Goal: Information Seeking & Learning: Learn about a topic

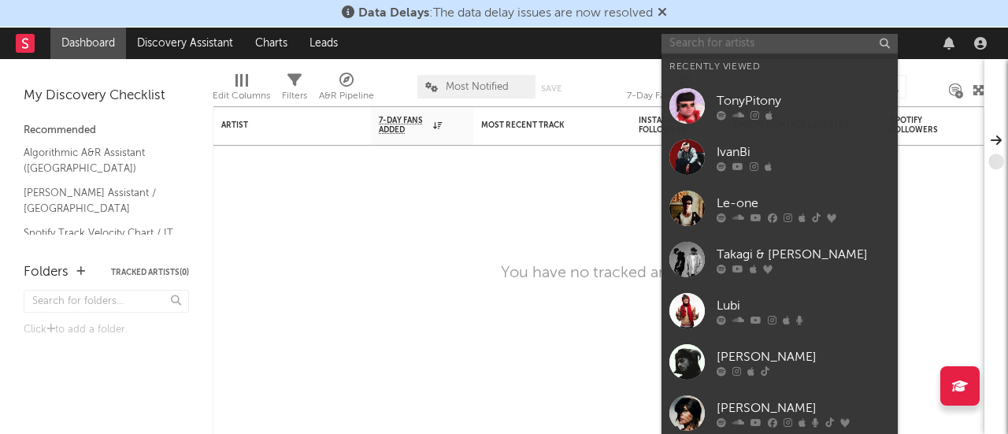
click at [729, 45] on input "text" at bounding box center [780, 44] width 236 height 20
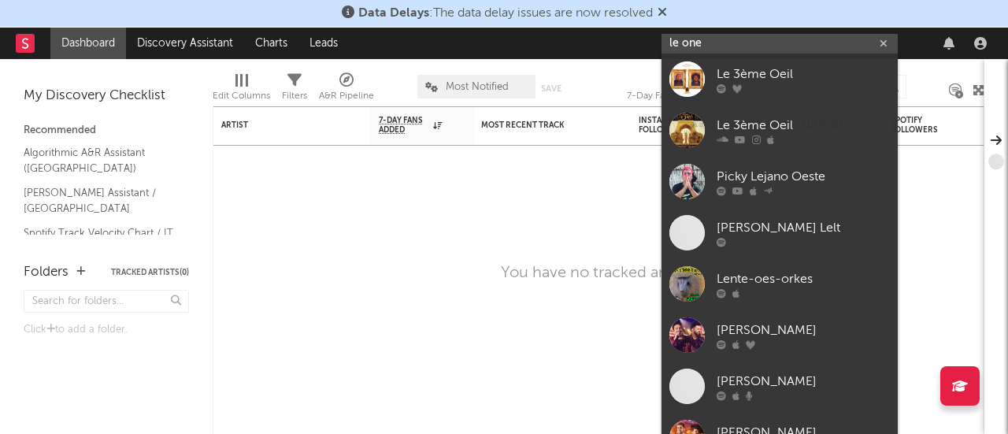
click at [688, 40] on input "le one" at bounding box center [780, 44] width 236 height 20
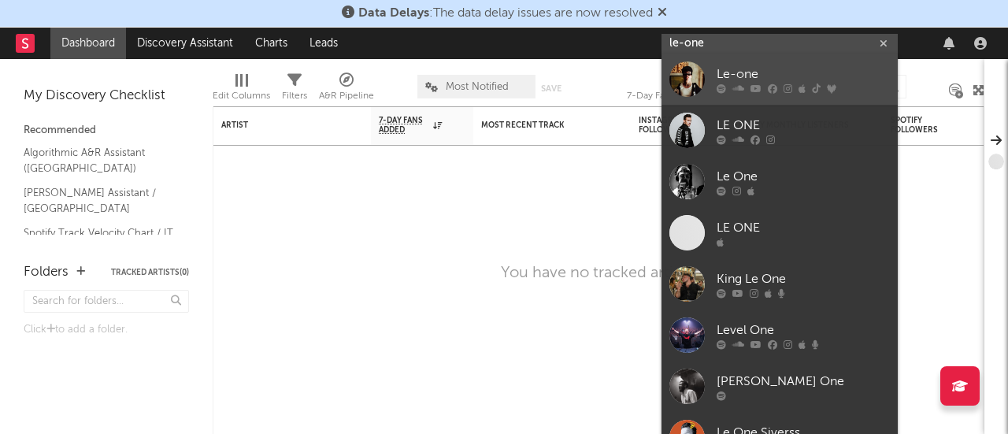
type input "le-one"
click at [689, 78] on div at bounding box center [687, 78] width 35 height 35
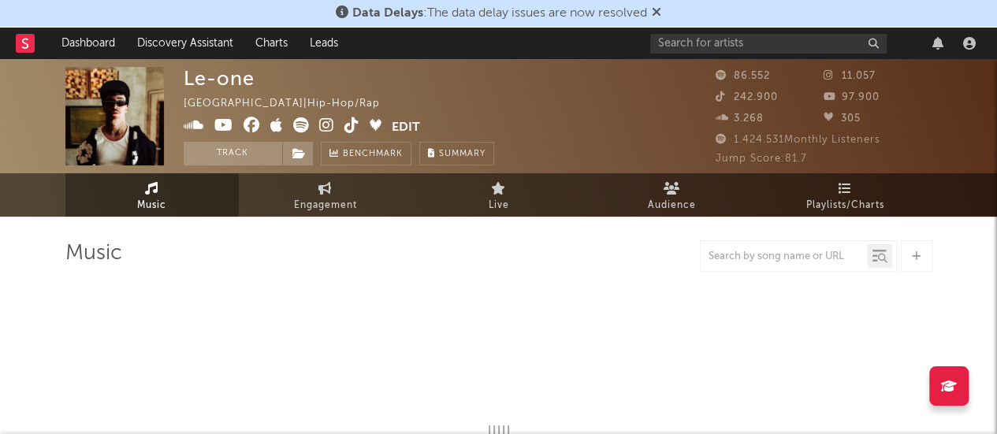
select select "6m"
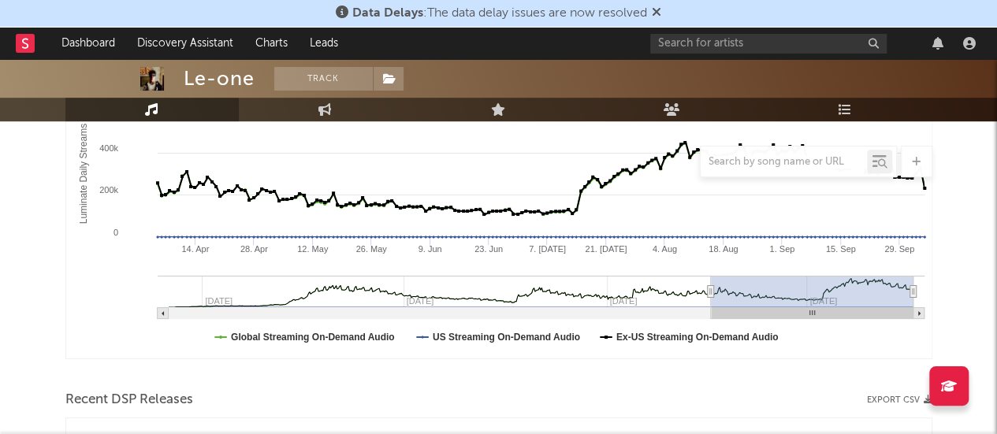
scroll to position [232, 0]
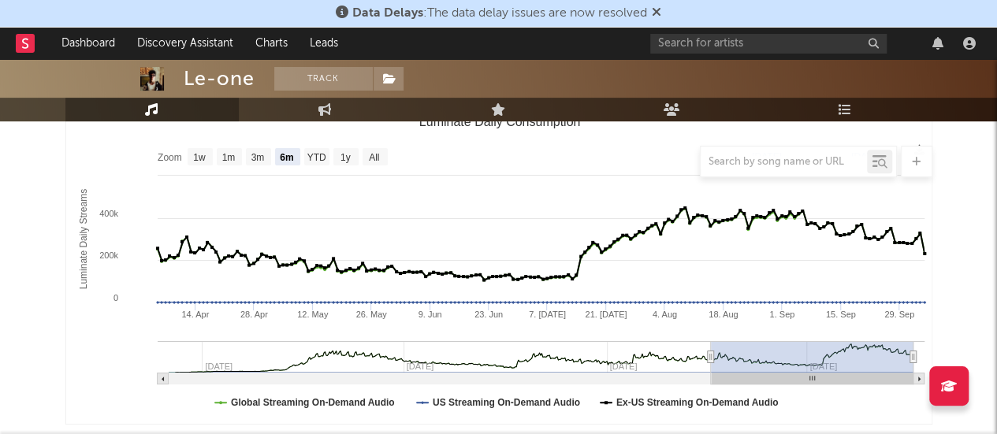
click at [317, 158] on div at bounding box center [498, 162] width 867 height 32
click at [343, 158] on div at bounding box center [498, 162] width 867 height 32
click at [343, 157] on div at bounding box center [498, 162] width 867 height 32
click at [354, 160] on div at bounding box center [498, 162] width 867 height 32
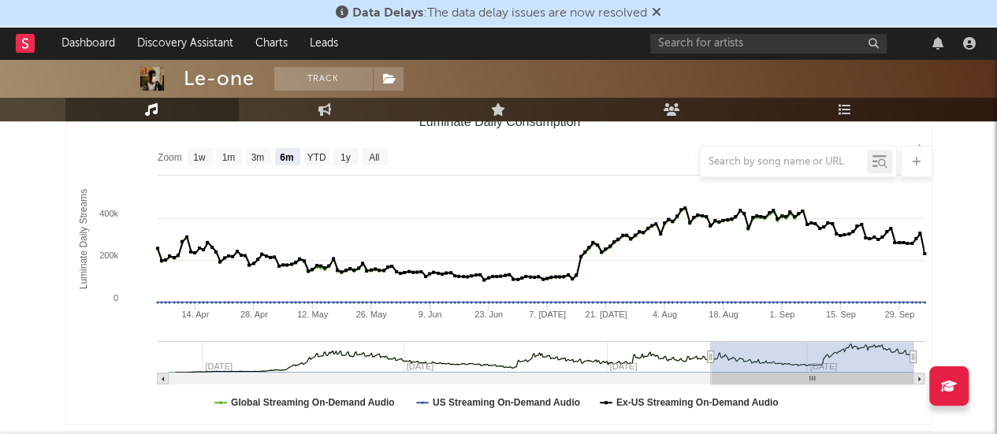
click at [347, 157] on div at bounding box center [498, 162] width 867 height 32
click at [230, 159] on div at bounding box center [498, 162] width 867 height 32
click at [317, 158] on div at bounding box center [498, 162] width 867 height 32
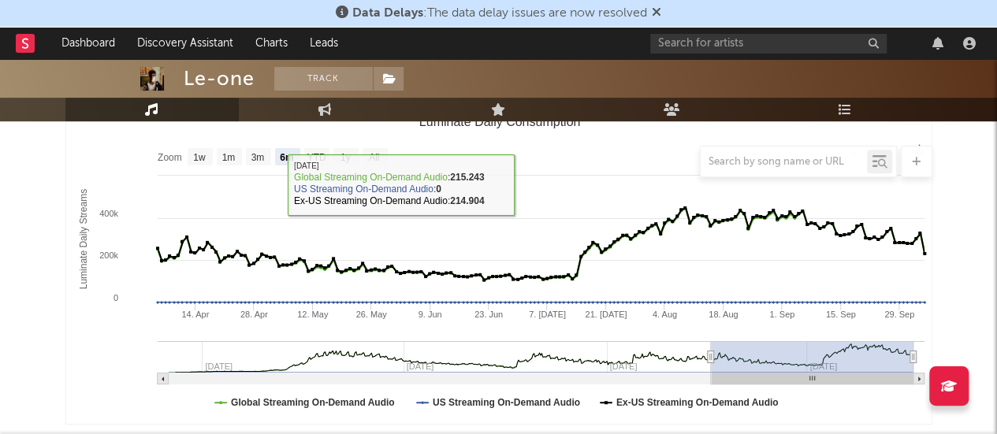
click at [254, 155] on div at bounding box center [498, 162] width 867 height 32
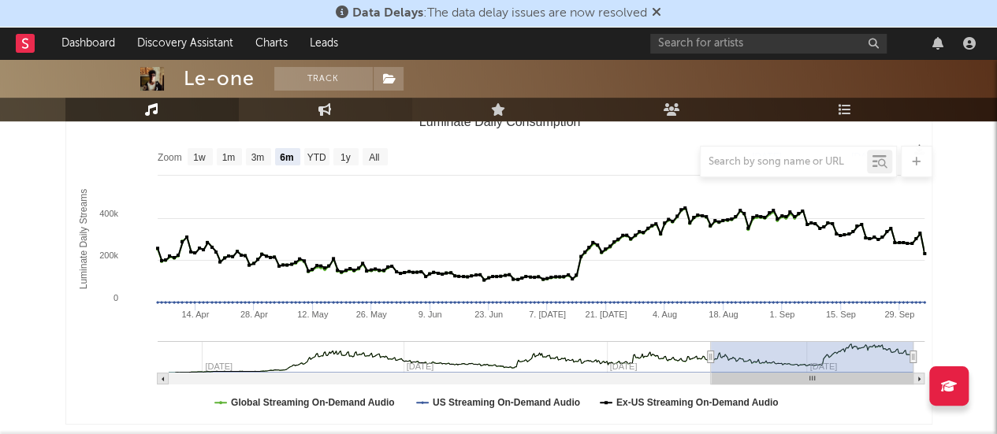
click at [310, 108] on link "Engagement" at bounding box center [325, 110] width 173 height 24
select select "1w"
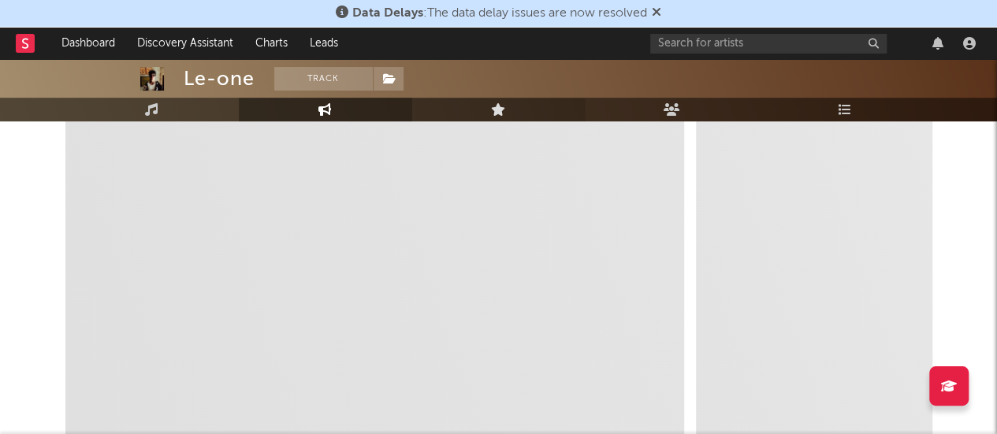
select select "1m"
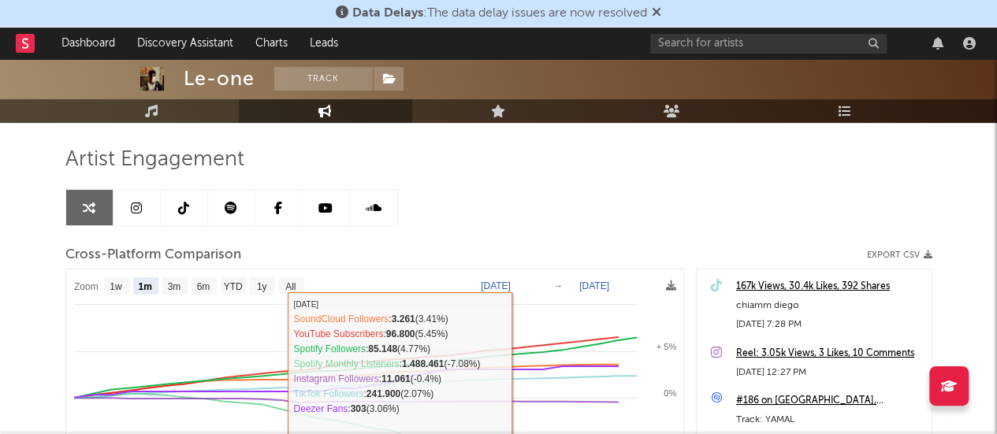
scroll to position [79, 0]
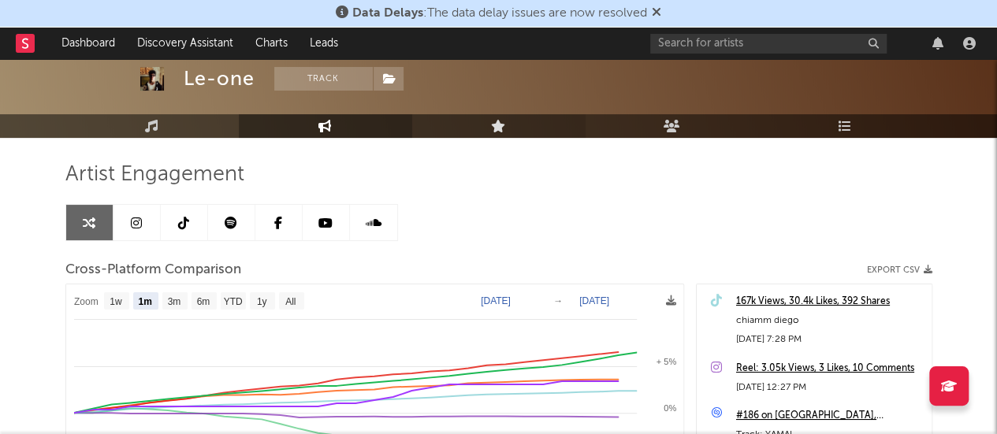
click at [497, 128] on icon at bounding box center [498, 126] width 15 height 13
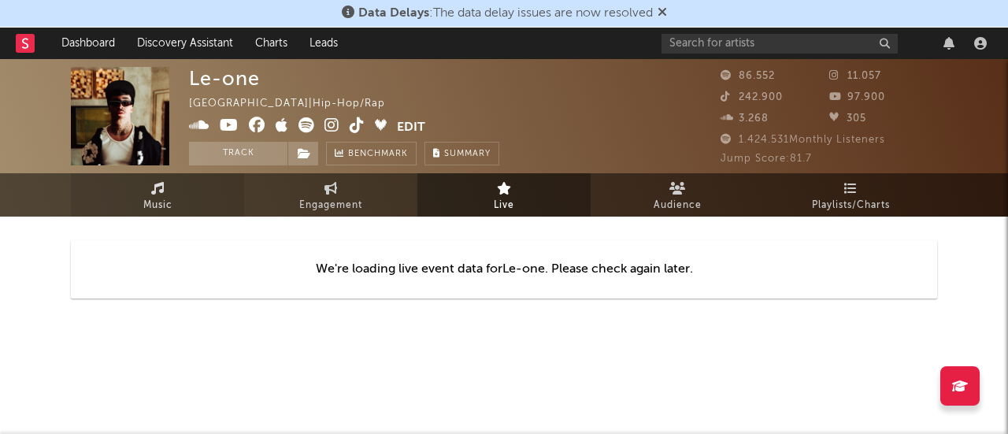
click at [125, 199] on link "Music" at bounding box center [157, 194] width 173 height 43
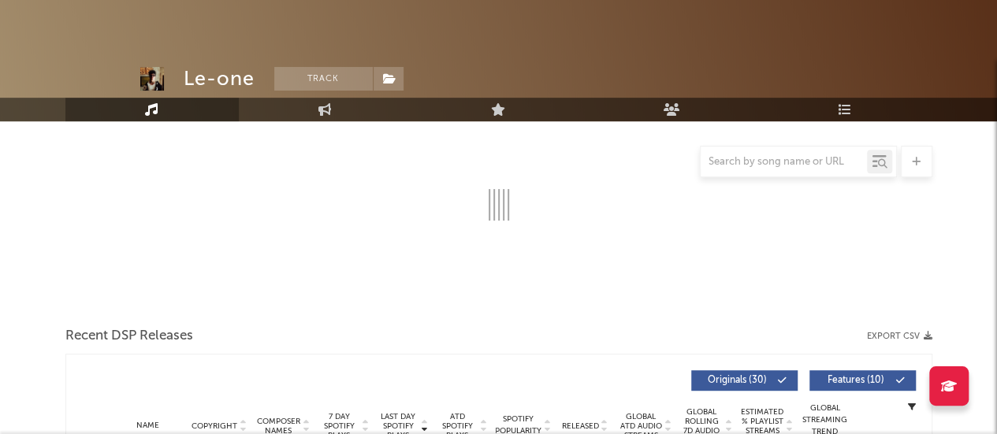
select select "6m"
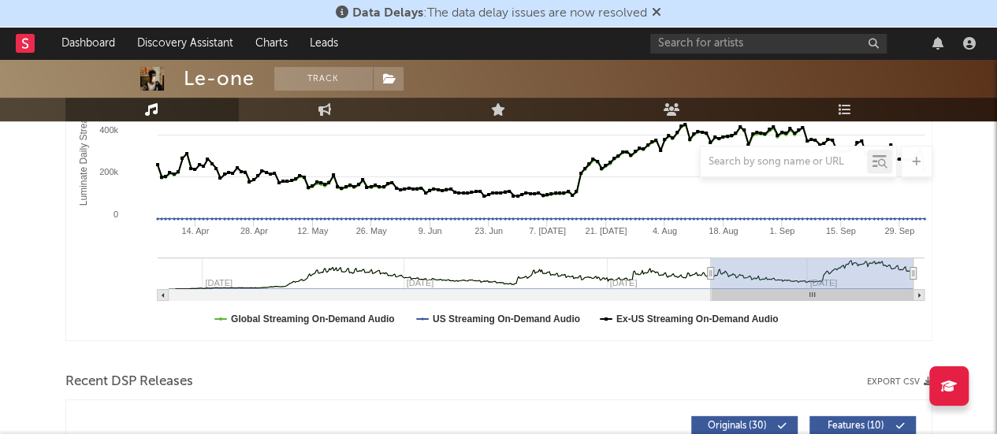
scroll to position [236, 0]
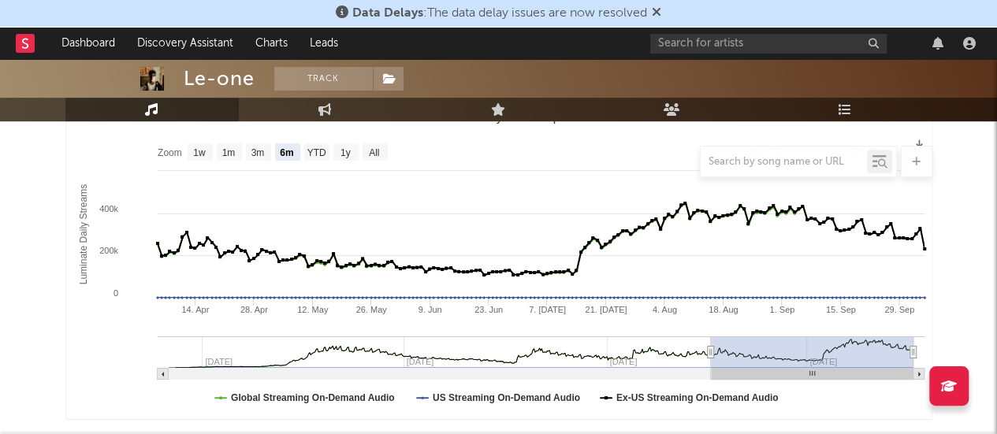
click at [345, 155] on div at bounding box center [498, 162] width 867 height 32
click at [241, 150] on div at bounding box center [498, 162] width 867 height 32
click at [258, 152] on div at bounding box center [498, 162] width 867 height 32
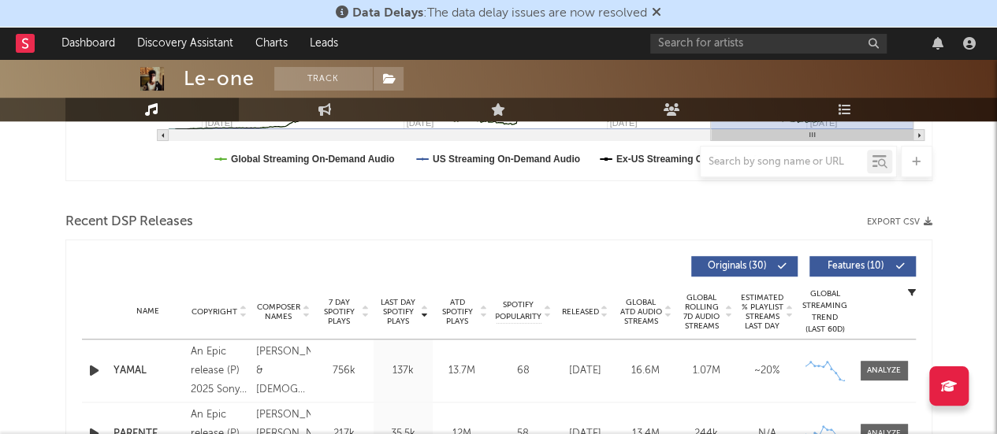
scroll to position [315, 0]
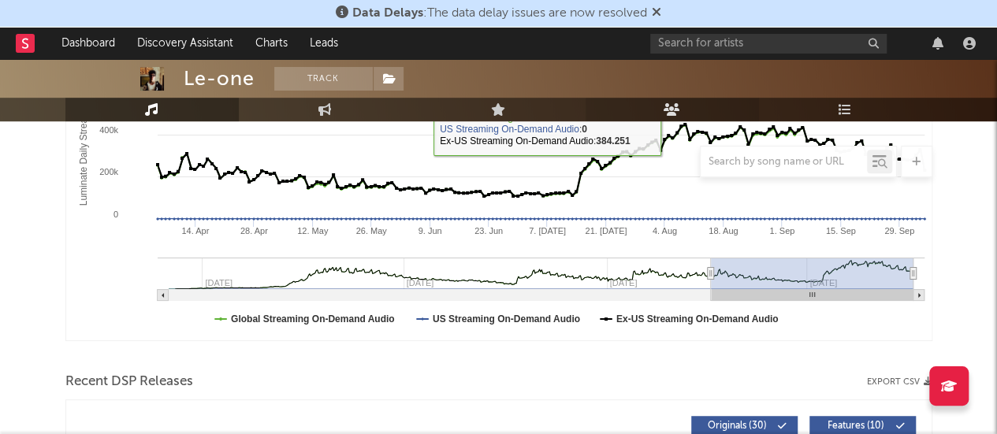
click at [676, 105] on icon at bounding box center [671, 109] width 17 height 13
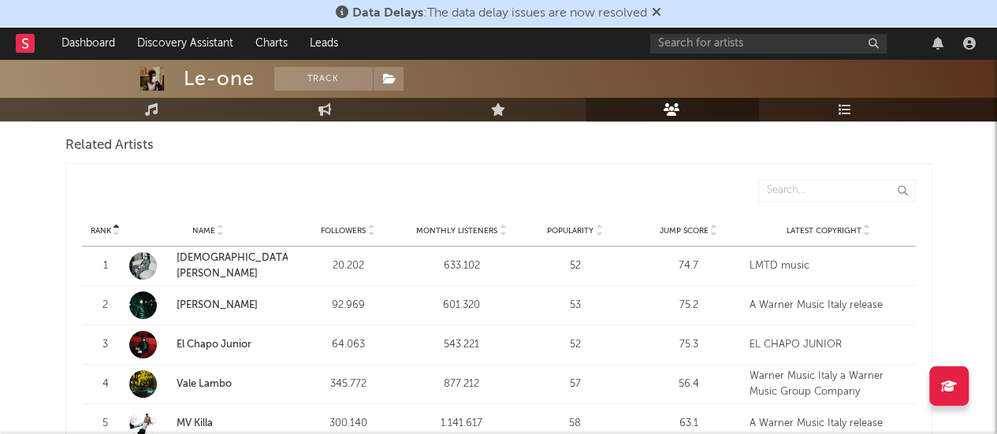
scroll to position [303, 0]
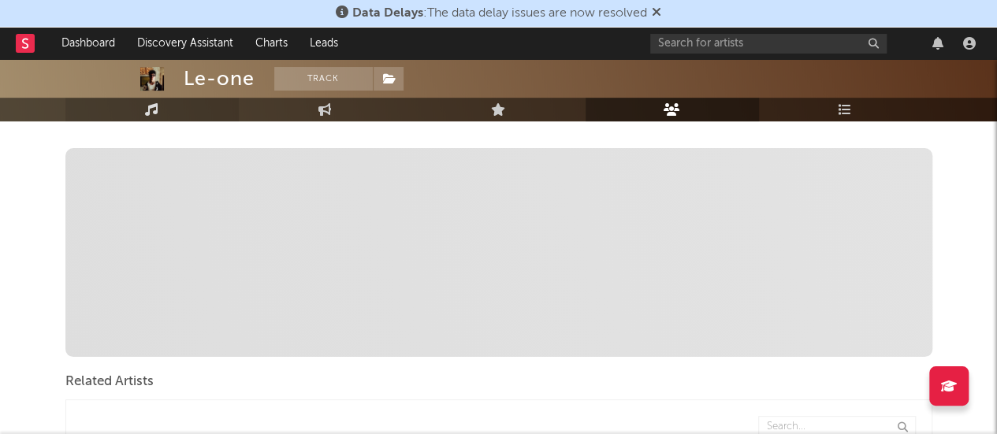
click at [168, 101] on link "Music" at bounding box center [151, 110] width 173 height 24
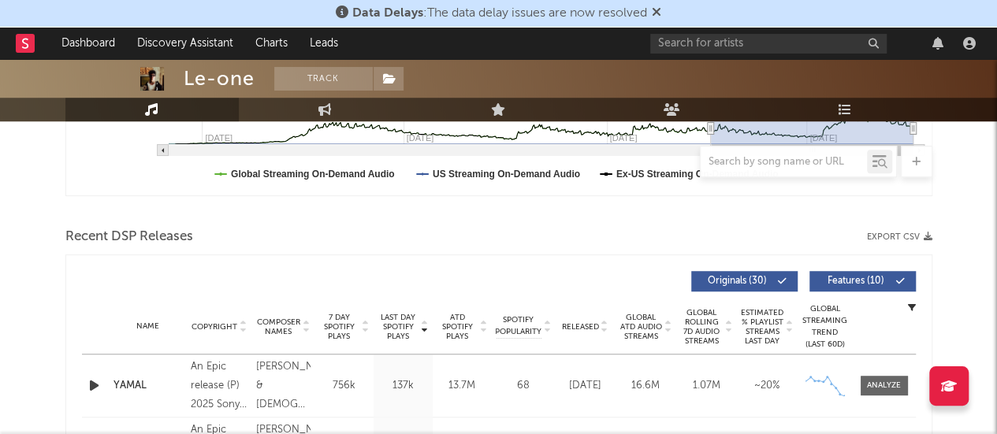
scroll to position [584, 0]
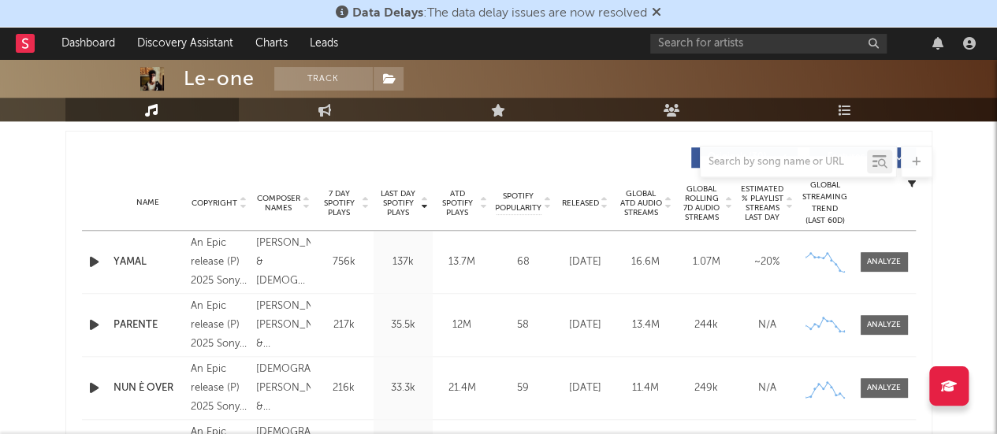
click at [262, 198] on span "Composer Names" at bounding box center [278, 203] width 45 height 19
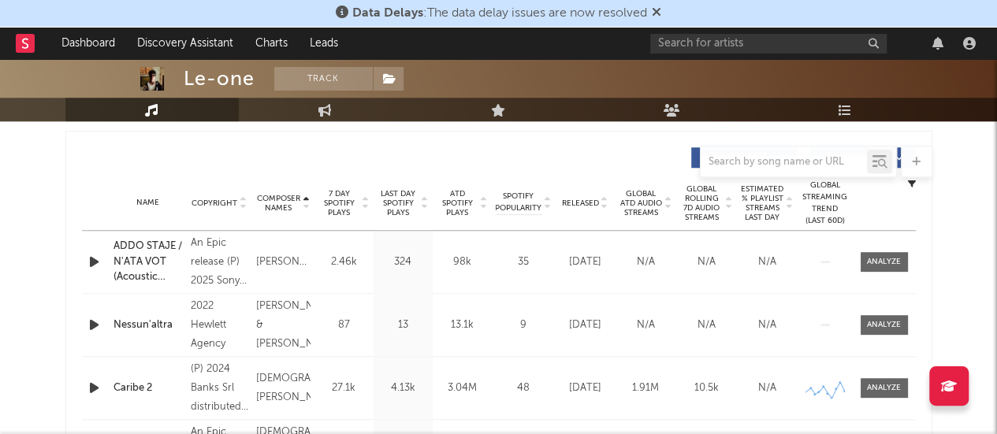
click at [262, 198] on span "Composer Names" at bounding box center [278, 203] width 45 height 19
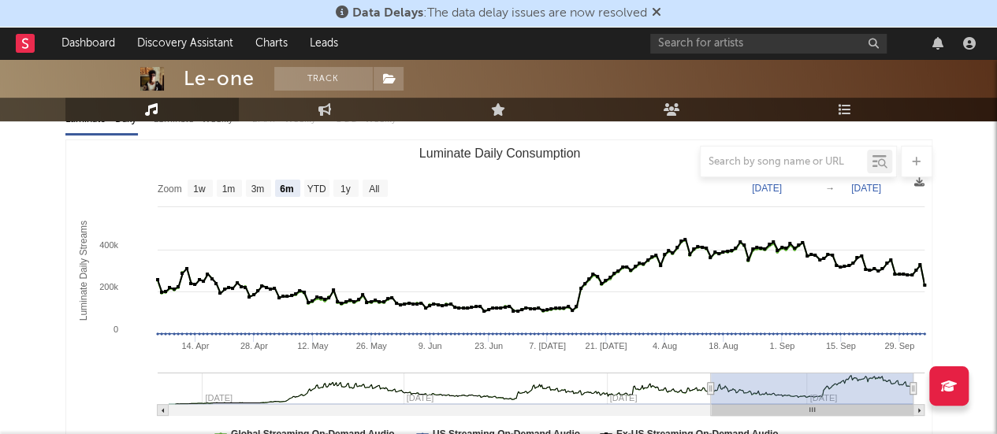
scroll to position [111, 0]
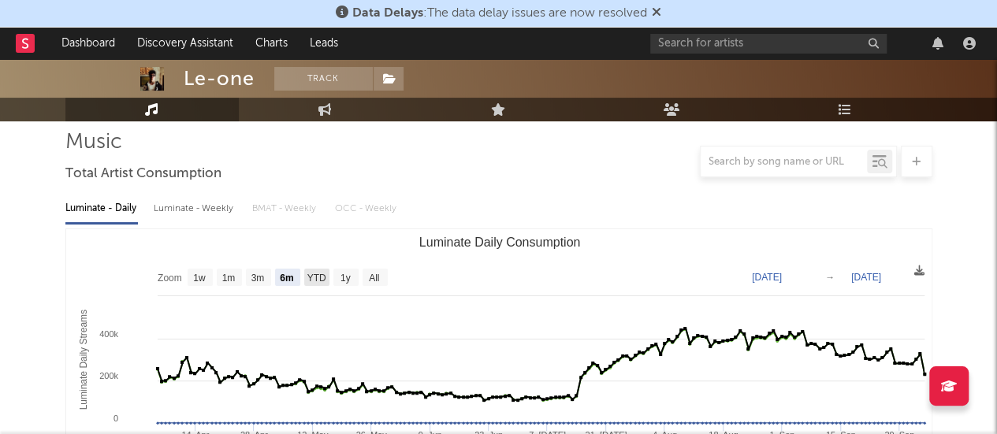
click at [313, 273] on text "YTD" at bounding box center [315, 278] width 19 height 11
select select "YTD"
type input "[DATE]"
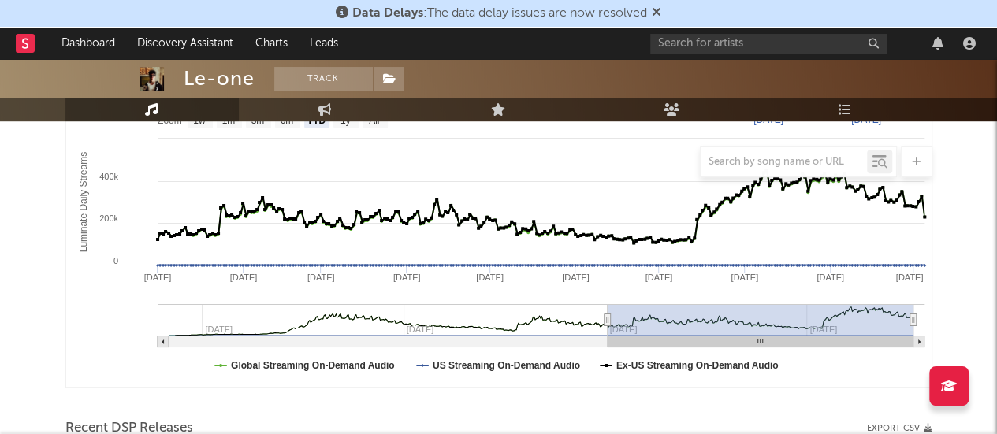
scroll to position [190, 0]
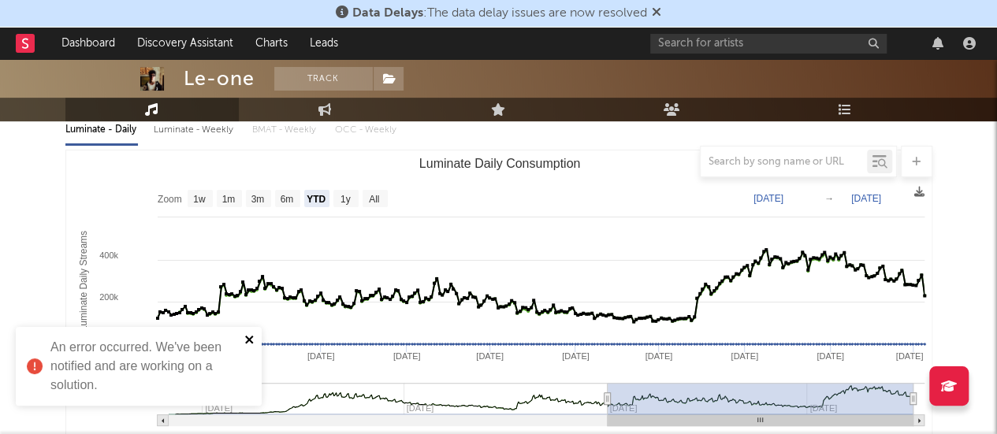
drag, startPoint x: 1000, startPoint y: 1, endPoint x: 250, endPoint y: 339, distance: 823.3
click at [250, 339] on icon "close" at bounding box center [249, 340] width 8 height 8
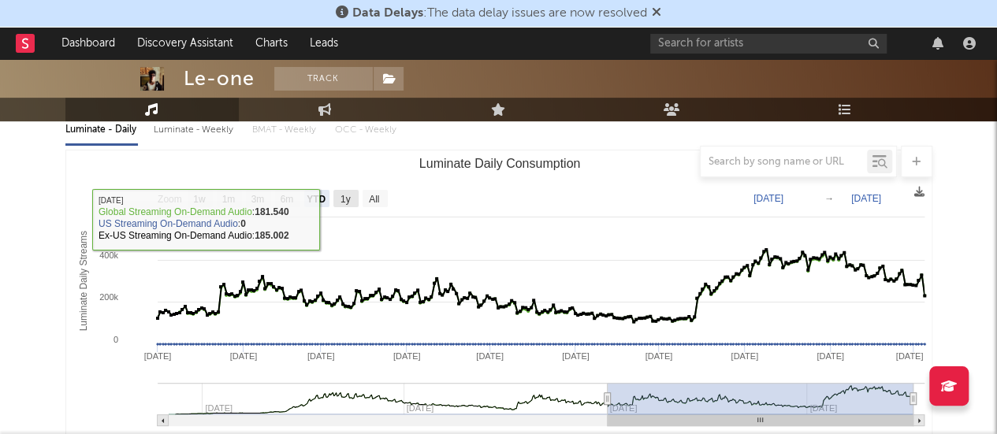
click at [348, 190] on rect "Luminate Daily Consumption" at bounding box center [345, 198] width 25 height 17
select select "1y"
type input "[DATE]"
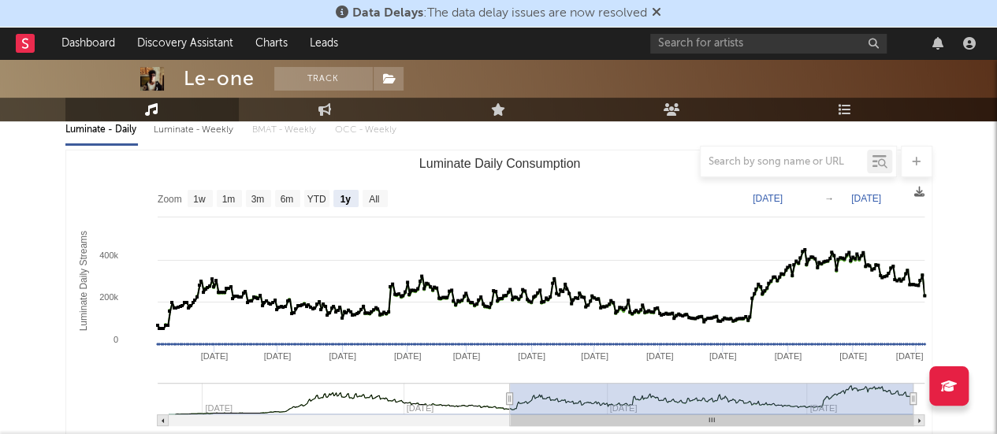
click at [373, 194] on text "All" at bounding box center [374, 199] width 10 height 11
select select "All"
type input "[DATE]"
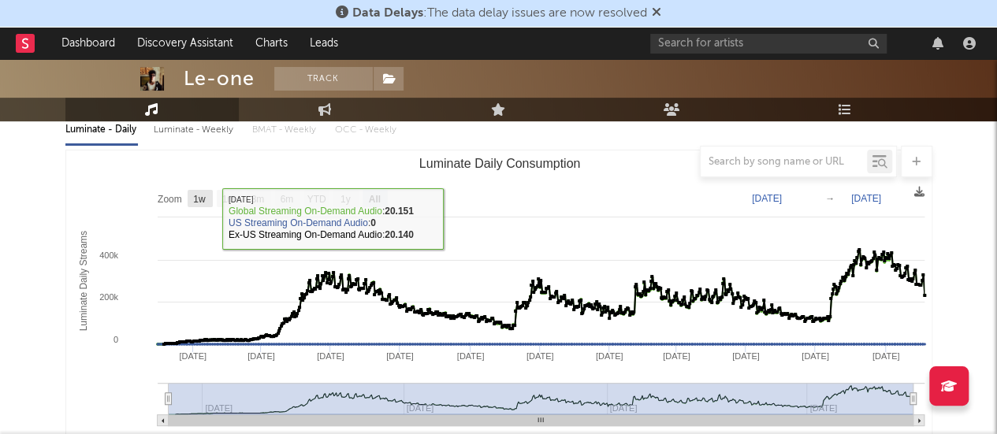
click at [209, 202] on rect "Luminate Daily Consumption" at bounding box center [199, 198] width 25 height 17
select select "1w"
type input "[DATE]"
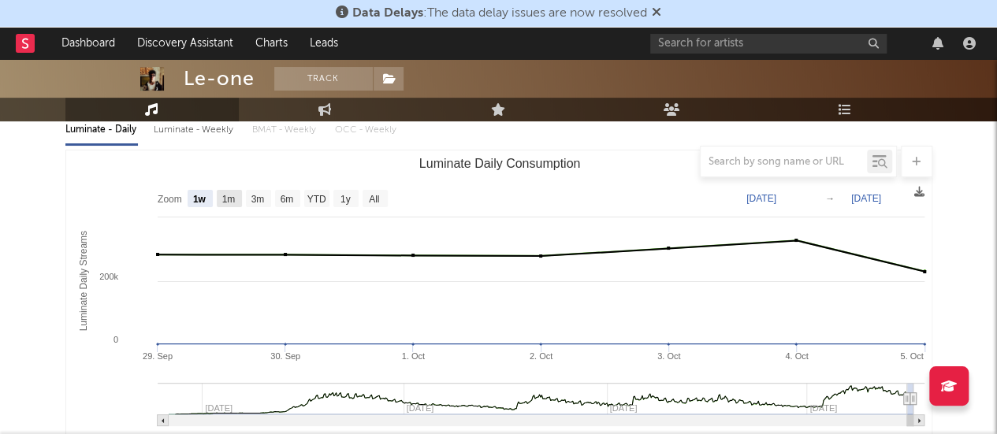
click at [232, 198] on text "1m" at bounding box center [227, 199] width 13 height 11
select select "1m"
type input "[DATE]"
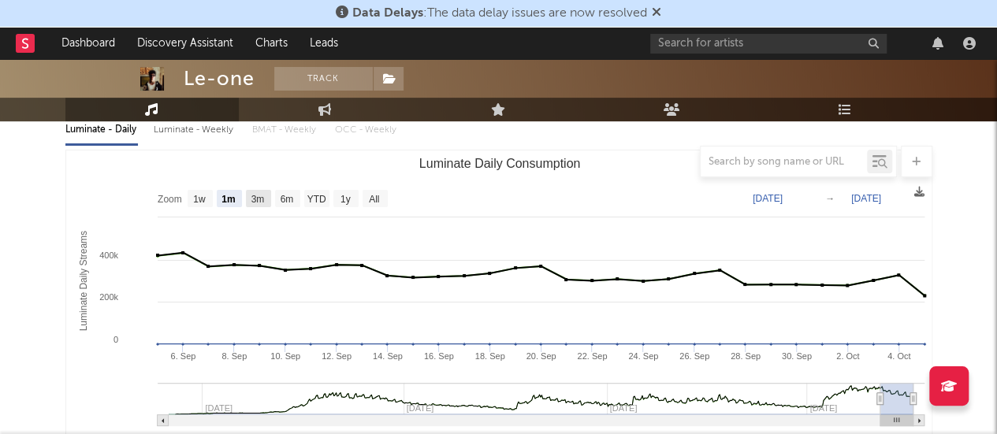
click at [254, 195] on text "3m" at bounding box center [257, 199] width 13 height 11
select select "3m"
type input "[DATE]"
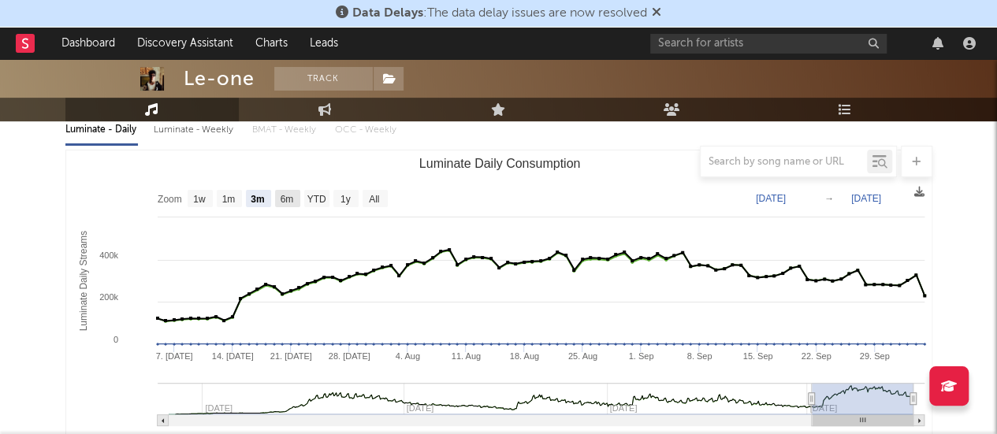
click at [281, 194] on text "6m" at bounding box center [286, 199] width 13 height 11
select select "6m"
type input "[DATE]"
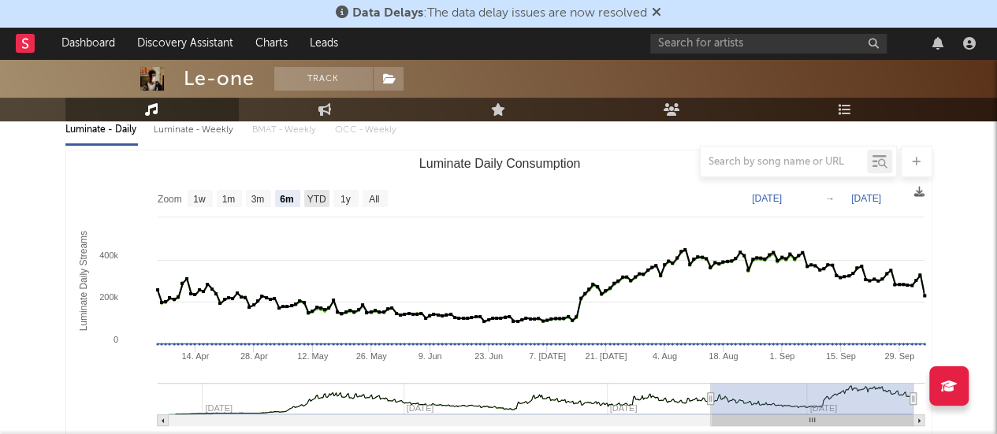
click at [308, 195] on text "YTD" at bounding box center [315, 199] width 19 height 11
select select "YTD"
type input "[DATE]"
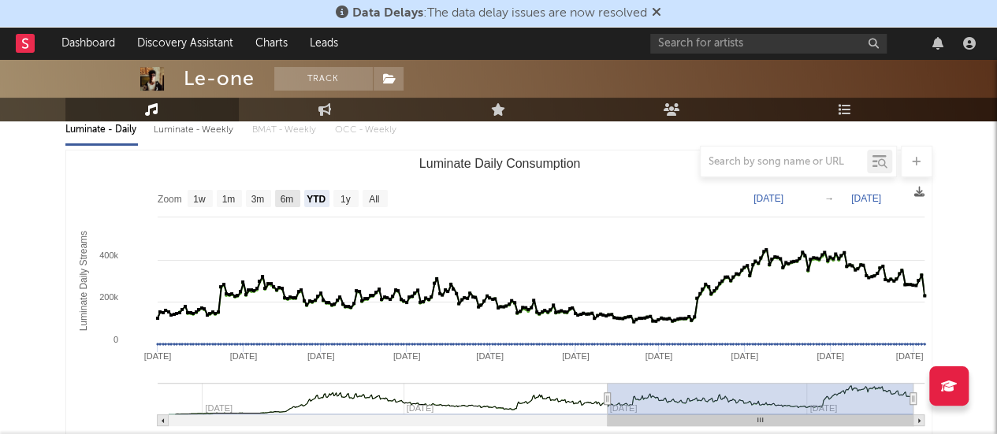
click at [291, 201] on text "6m" at bounding box center [286, 199] width 13 height 11
select select "6m"
type input "[DATE]"
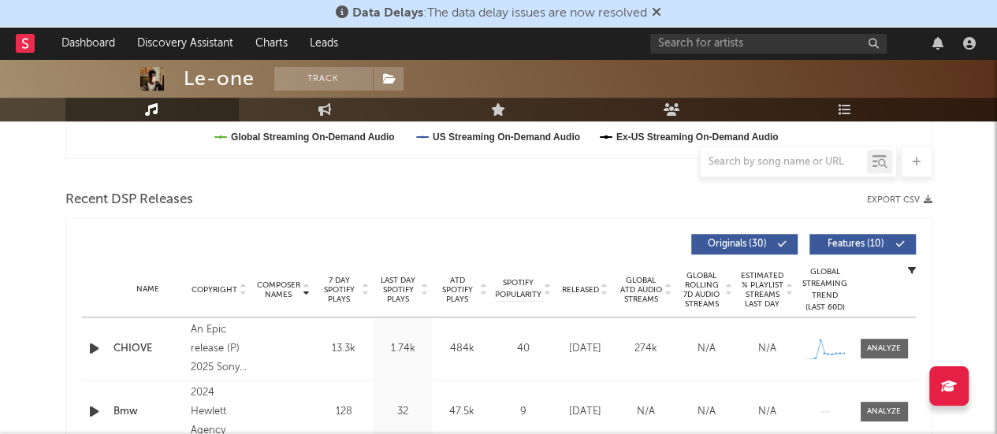
scroll to position [584, 0]
